Goal: Navigation & Orientation: Understand site structure

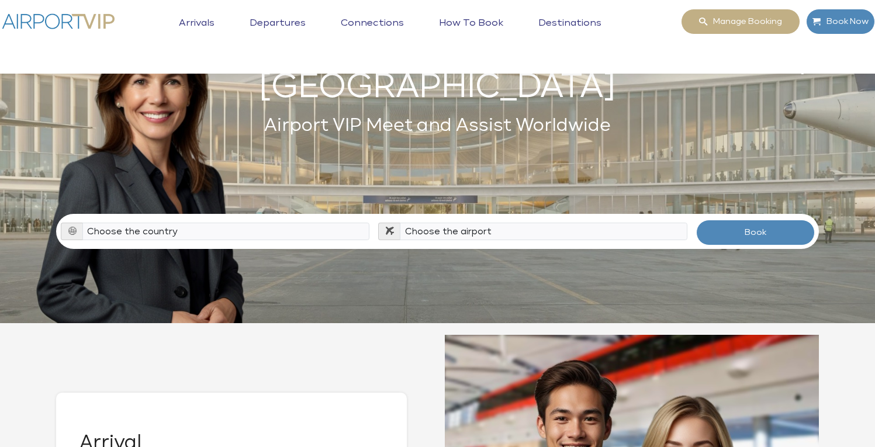
scroll to position [94, 0]
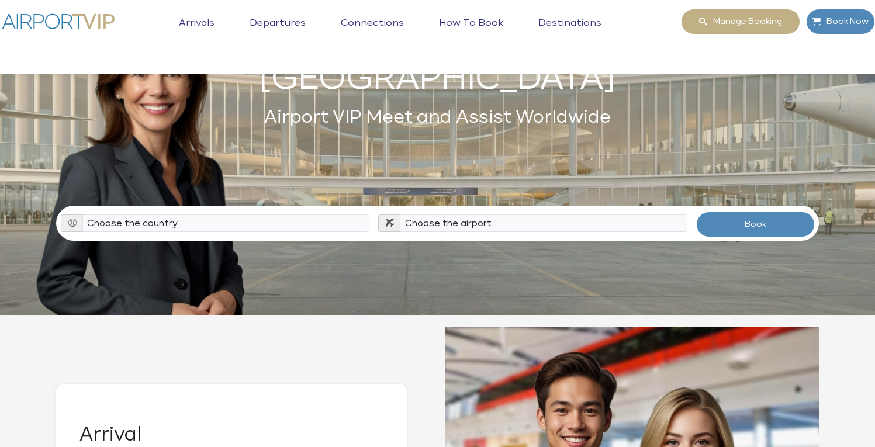
click at [209, 22] on link "Arrivals" at bounding box center [196, 32] width 41 height 29
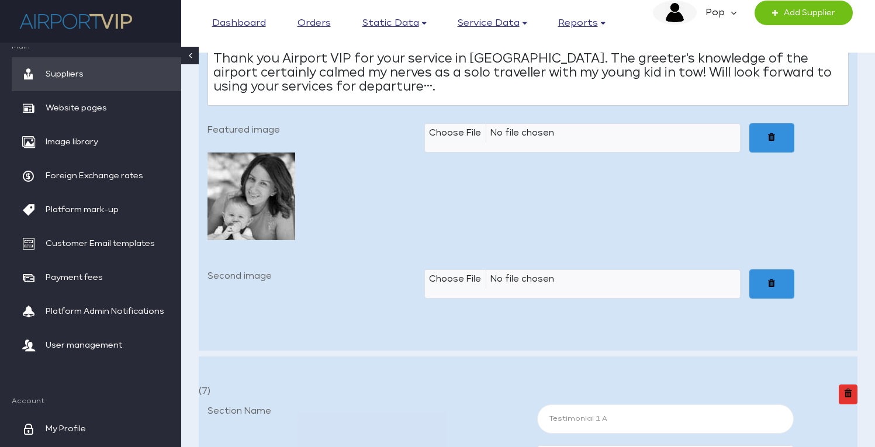
scroll to position [9280, 0]
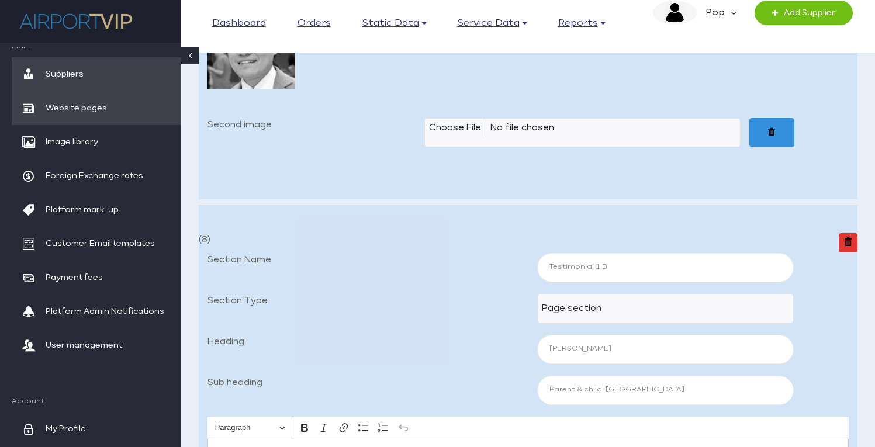
click at [82, 103] on span "Website pages" at bounding box center [76, 108] width 61 height 34
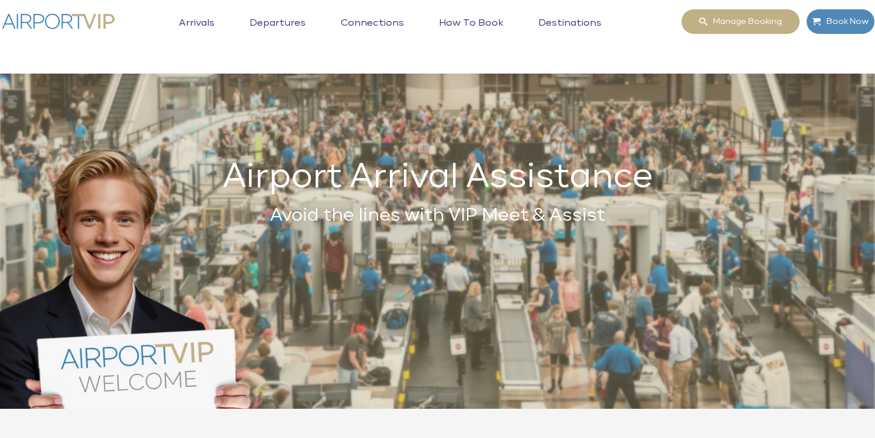
click at [270, 18] on link "Departures" at bounding box center [278, 32] width 62 height 29
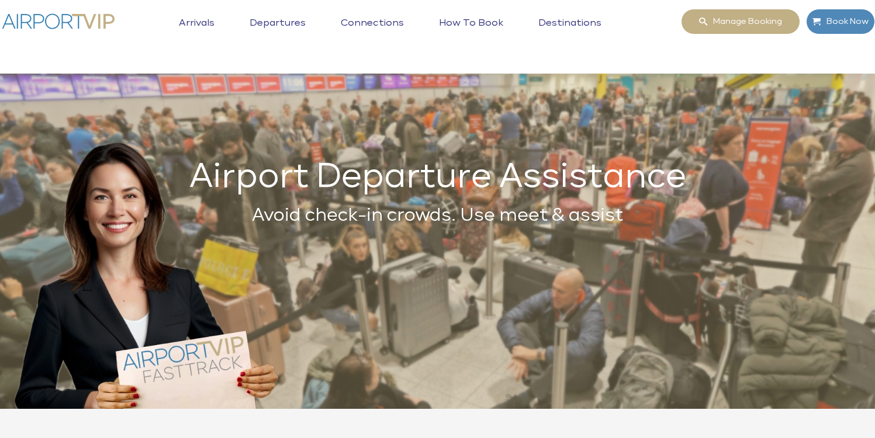
click at [362, 26] on link "Connections" at bounding box center [372, 32] width 69 height 29
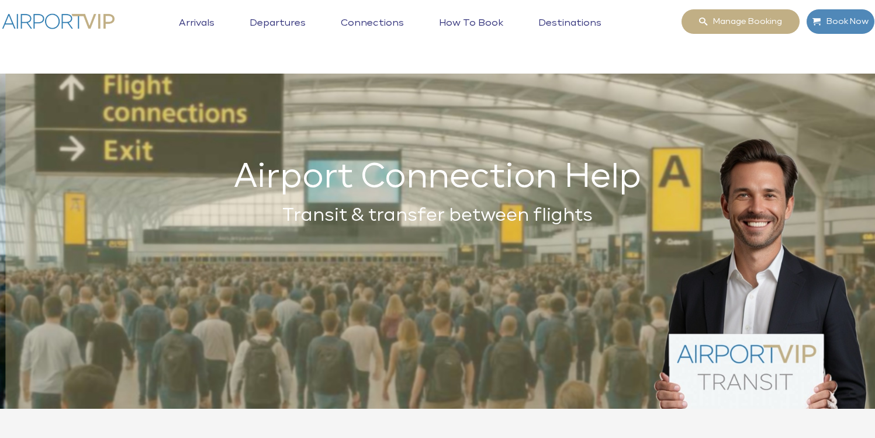
click at [487, 25] on link "How to book" at bounding box center [471, 32] width 70 height 29
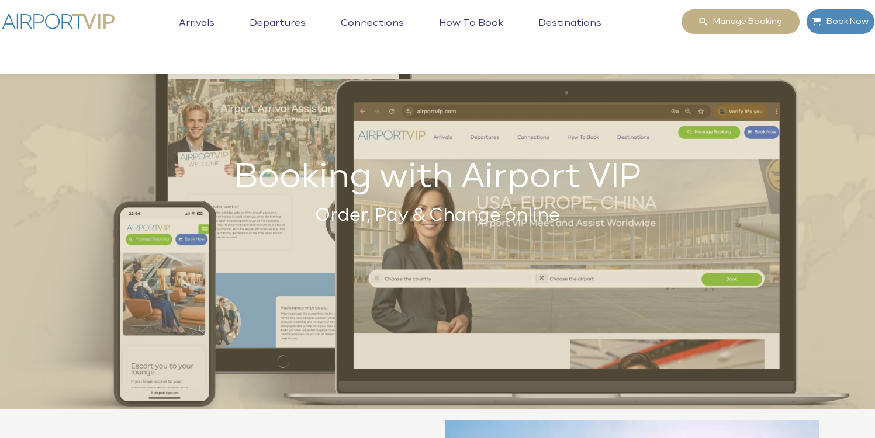
click at [554, 25] on link "Destinations" at bounding box center [569, 32] width 69 height 29
